Goal: Information Seeking & Learning: Learn about a topic

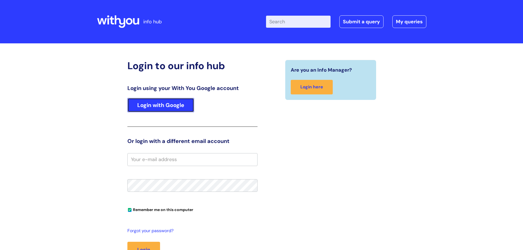
click at [154, 111] on link "Login with Google" at bounding box center [160, 105] width 67 height 14
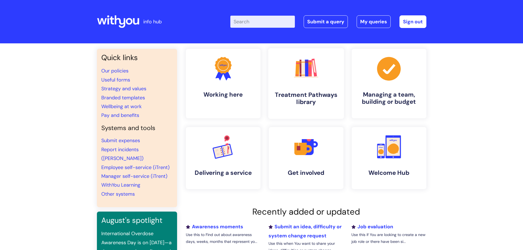
click at [301, 81] on icon ".cls-1{fill:#f89b22;}.cls-1,.cls-2,.cls-3,.cls-4,.cls-5,.cls-6,.cls-7{stroke-wi…" at bounding box center [306, 68] width 27 height 27
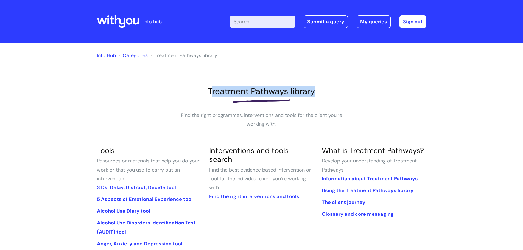
drag, startPoint x: 210, startPoint y: 88, endPoint x: 338, endPoint y: 91, distance: 127.5
click at [338, 91] on h1 "Treatment Pathways library" at bounding box center [262, 91] width 330 height 10
click at [107, 54] on link "Info Hub" at bounding box center [106, 55] width 19 height 7
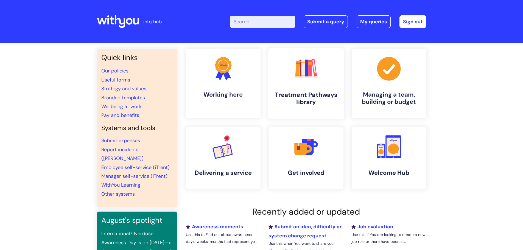
click at [317, 84] on link ".cls-1{fill:#f89b22;}.cls-1,.cls-2,.cls-3,.cls-4,.cls-5,.cls-6,.cls-7{stroke-wi…" at bounding box center [306, 83] width 76 height 71
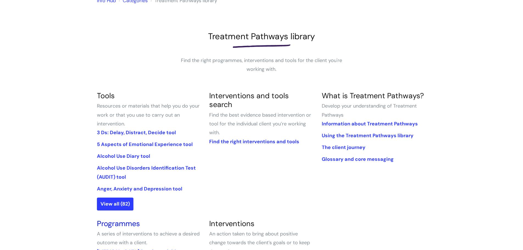
scroll to position [82, 0]
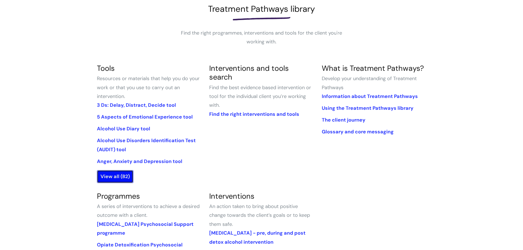
click at [116, 181] on link "View all (82)" at bounding box center [115, 176] width 37 height 13
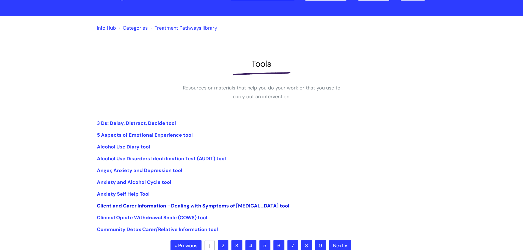
scroll to position [55, 0]
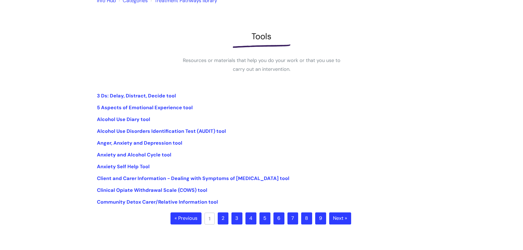
click at [218, 218] on link "2" at bounding box center [223, 219] width 11 height 12
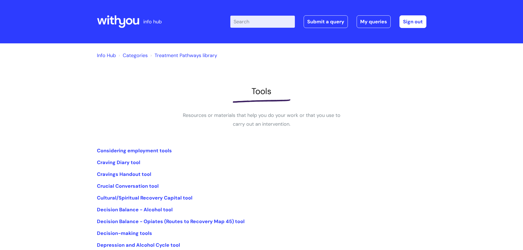
click at [220, 218] on link "Decision Balance - Opiates (Routes to Recovery Map 45) tool" at bounding box center [171, 221] width 148 height 7
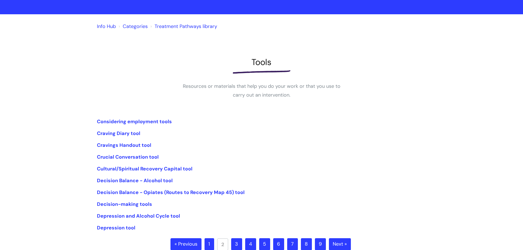
scroll to position [82, 0]
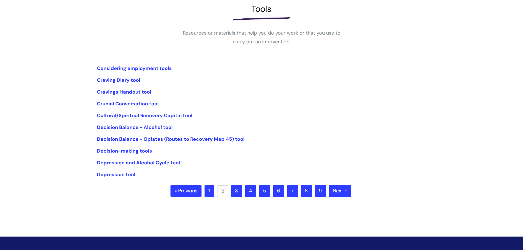
click at [238, 193] on link "3" at bounding box center [236, 191] width 11 height 12
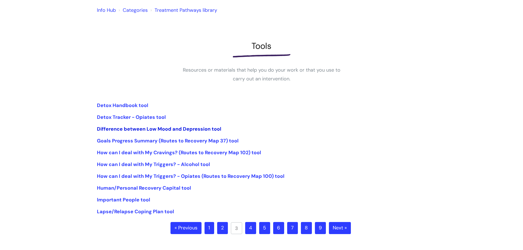
scroll to position [55, 0]
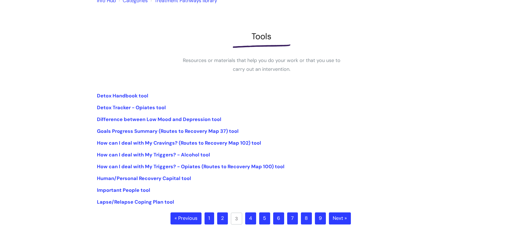
click at [252, 217] on link "4" at bounding box center [250, 219] width 11 height 12
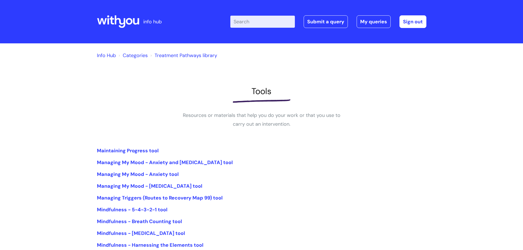
click at [140, 56] on link "Categories" at bounding box center [135, 55] width 25 height 7
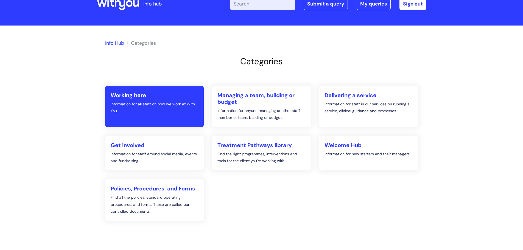
scroll to position [27, 0]
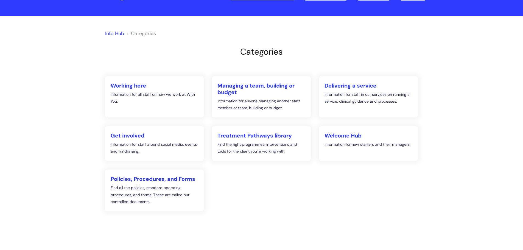
click at [109, 34] on link "Info Hub" at bounding box center [114, 33] width 19 height 7
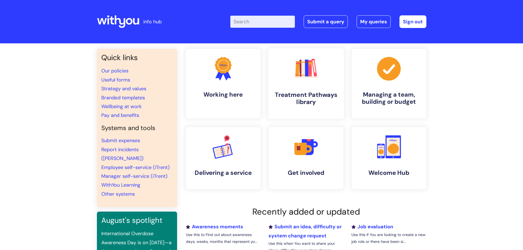
click at [301, 94] on h4 "Treatment Pathways library" at bounding box center [306, 98] width 67 height 15
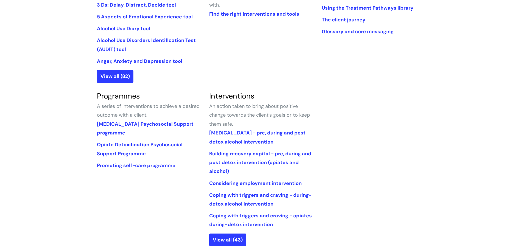
scroll to position [192, 0]
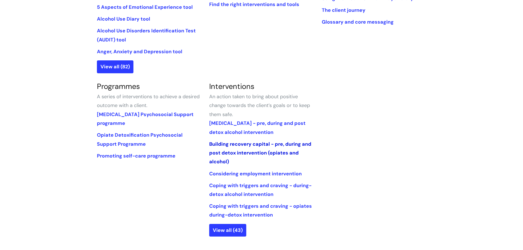
click at [273, 145] on link "Building recovery capital - pre, during and post detox intervention (opiates an…" at bounding box center [260, 153] width 102 height 24
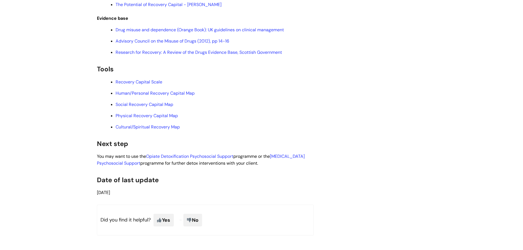
scroll to position [1401, 0]
click at [146, 85] on link "Recovery Capital Scale" at bounding box center [139, 82] width 47 height 6
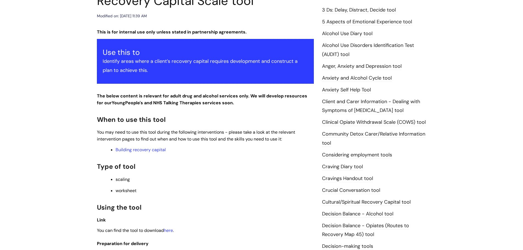
scroll to position [110, 0]
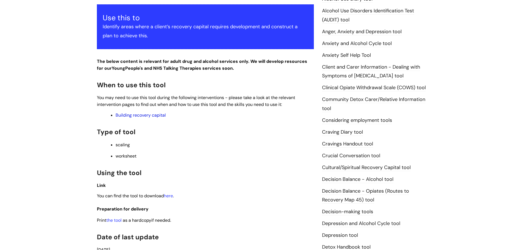
click at [148, 117] on link "Building recovery capital" at bounding box center [141, 115] width 50 height 6
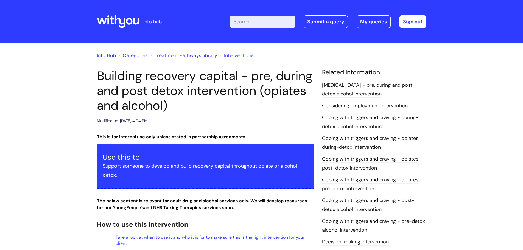
click at [134, 55] on link "Categories" at bounding box center [135, 55] width 25 height 7
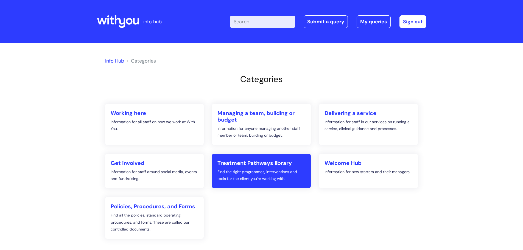
click at [279, 172] on p "Find the right programmes, interventions and tools for the client you're workin…" at bounding box center [262, 176] width 88 height 14
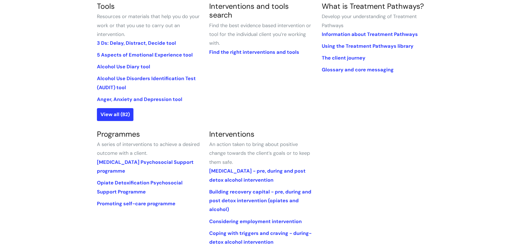
scroll to position [82, 0]
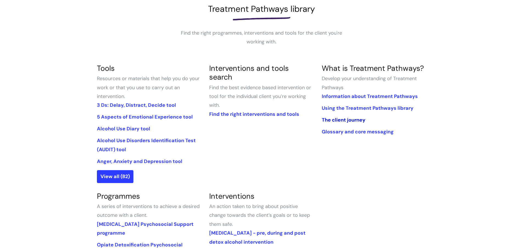
click at [328, 118] on link "The client journey" at bounding box center [344, 120] width 44 height 7
